Goal: Transaction & Acquisition: Purchase product/service

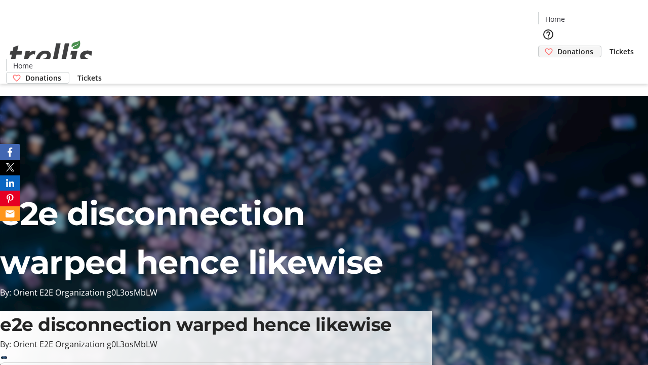
click at [557, 46] on span "Donations" at bounding box center [575, 51] width 36 height 11
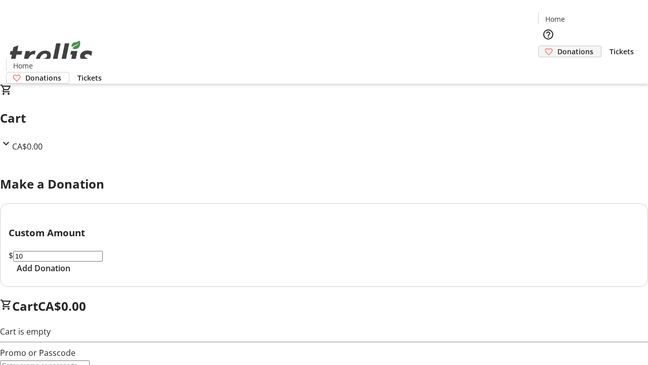
click at [70, 274] on span "Add Donation" at bounding box center [44, 268] width 54 height 12
